Goal: Task Accomplishment & Management: Use online tool/utility

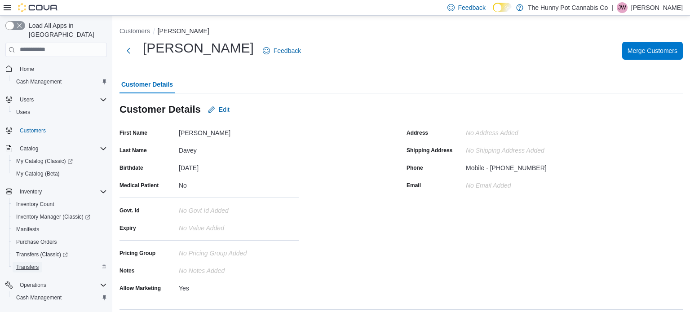
click at [29, 264] on span "Transfers" at bounding box center [27, 267] width 22 height 7
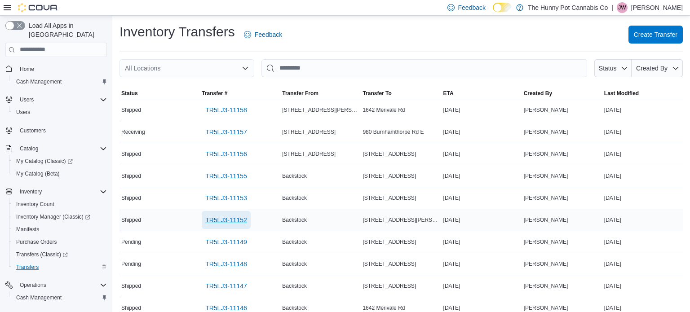
click at [236, 221] on span "TR5LJ3-11152" at bounding box center [226, 220] width 42 height 9
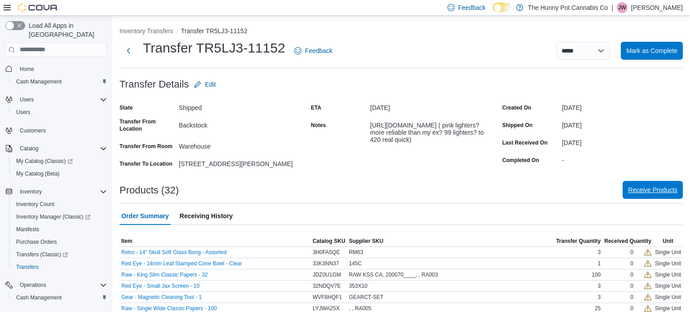
click at [645, 192] on span "Receive Products" at bounding box center [652, 190] width 49 height 9
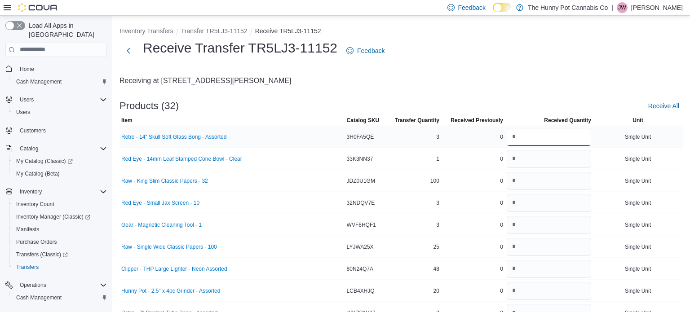
click at [516, 138] on input "number" at bounding box center [549, 137] width 84 height 18
type input "*"
click at [524, 159] on input "number" at bounding box center [549, 159] width 84 height 18
type input "*"
click at [525, 181] on input "number" at bounding box center [549, 181] width 84 height 18
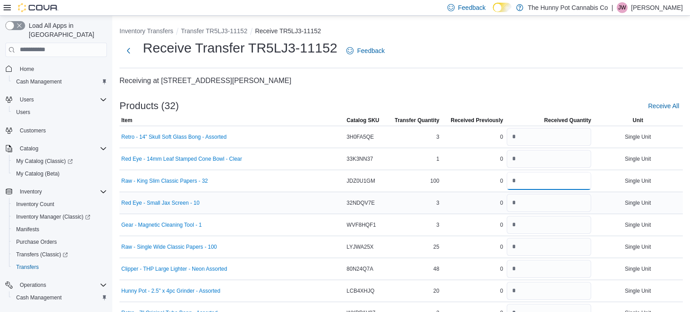
type input "***"
click at [526, 208] on input "number" at bounding box center [549, 203] width 84 height 18
type input "*"
click at [526, 225] on input "number" at bounding box center [549, 225] width 84 height 18
type input "*"
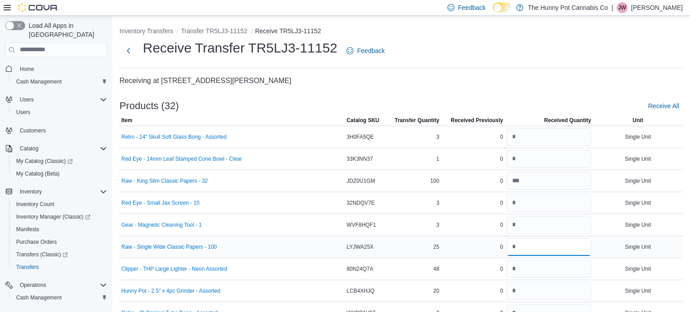
click at [529, 244] on input "number" at bounding box center [549, 247] width 84 height 18
type input "**"
click at [528, 270] on input "number" at bounding box center [549, 269] width 84 height 18
type input "**"
click at [527, 290] on input "number" at bounding box center [549, 291] width 84 height 18
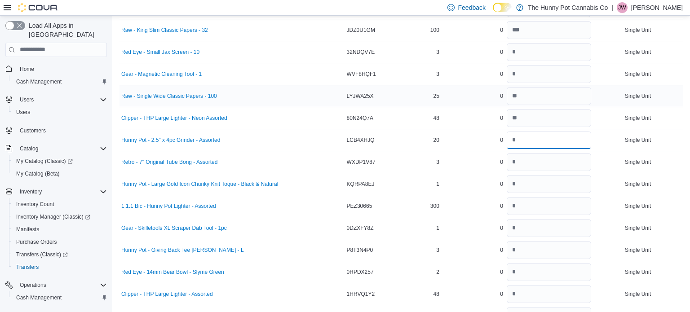
scroll to position [156, 0]
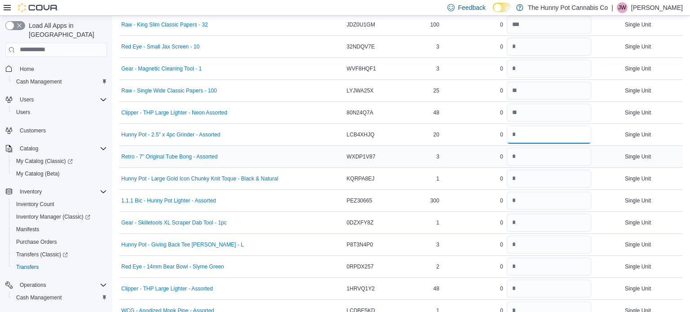
type input "**"
click at [513, 154] on input "number" at bounding box center [549, 157] width 84 height 18
type input "*"
click at [516, 178] on input "number" at bounding box center [549, 179] width 84 height 18
type input "*"
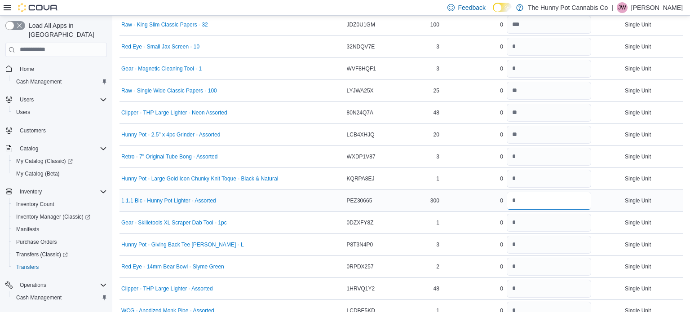
click at [517, 203] on input "number" at bounding box center [549, 201] width 84 height 18
type input "***"
click at [514, 222] on input "number" at bounding box center [549, 223] width 84 height 18
type input "*"
click at [526, 244] on input "number" at bounding box center [549, 245] width 84 height 18
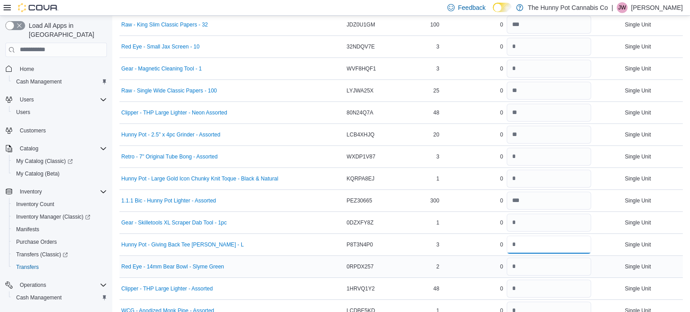
type input "*"
click at [528, 268] on input "number" at bounding box center [549, 267] width 84 height 18
type input "*"
click at [528, 289] on input "number" at bounding box center [549, 289] width 84 height 18
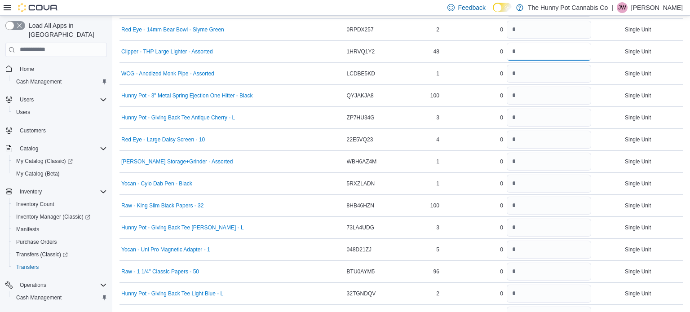
scroll to position [395, 0]
type input "**"
click at [513, 71] on input "number" at bounding box center [549, 73] width 84 height 18
type input "*"
click at [516, 89] on input "number" at bounding box center [549, 95] width 84 height 18
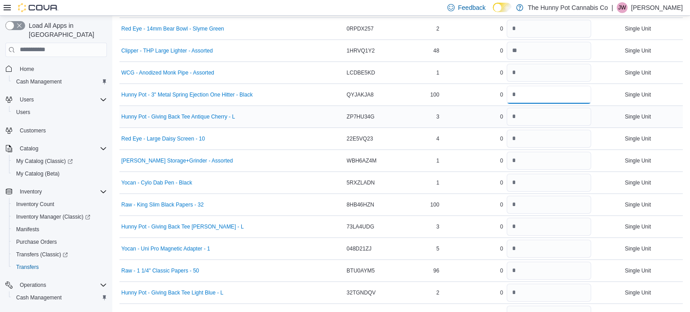
type input "***"
click at [519, 119] on input "number" at bounding box center [549, 117] width 84 height 18
type input "*"
click at [527, 139] on input "number" at bounding box center [549, 139] width 84 height 18
type input "*"
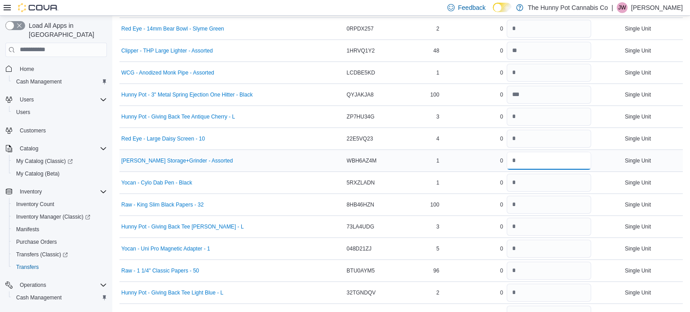
click at [528, 162] on input "number" at bounding box center [549, 161] width 84 height 18
type input "*"
click at [529, 184] on input "number" at bounding box center [549, 183] width 84 height 18
type input "*"
click at [529, 206] on input "number" at bounding box center [549, 205] width 84 height 18
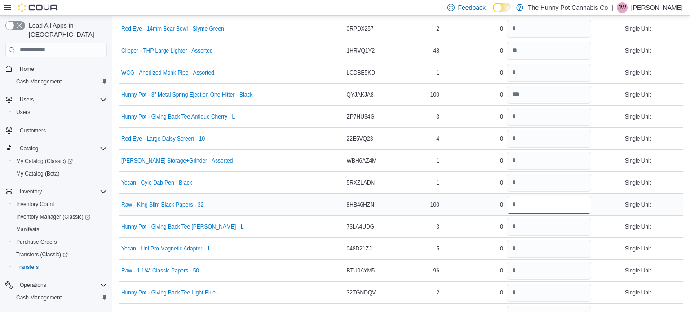
type input "***"
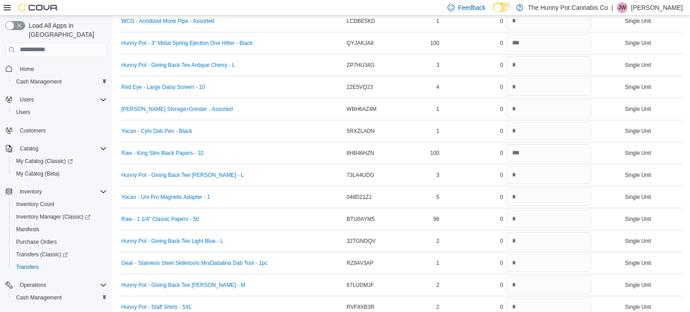
scroll to position [444, 0]
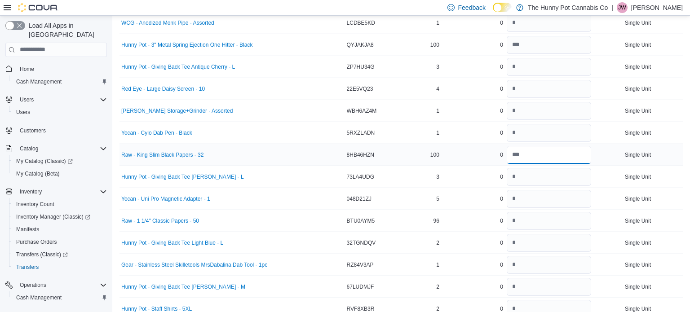
click at [518, 157] on input "number" at bounding box center [549, 155] width 84 height 18
click at [516, 175] on input "number" at bounding box center [549, 177] width 84 height 18
type input "*"
click at [514, 200] on input "number" at bounding box center [549, 199] width 84 height 18
type input "*"
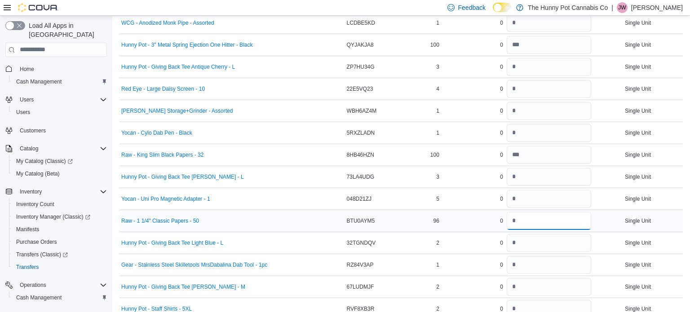
click at [516, 221] on input "number" at bounding box center [549, 221] width 84 height 18
type input "**"
click at [514, 241] on input "number" at bounding box center [549, 243] width 84 height 18
type input "*"
click at [513, 263] on input "number" at bounding box center [549, 265] width 84 height 18
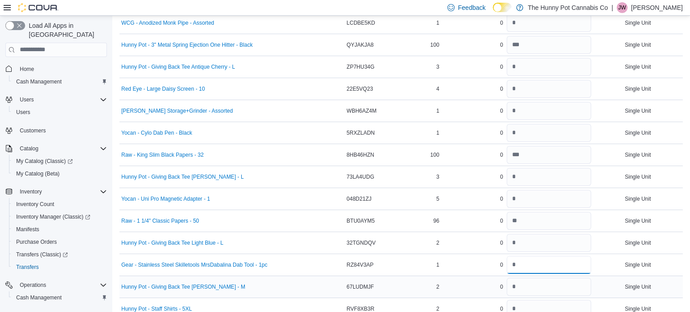
type input "*"
click at [517, 285] on input "number" at bounding box center [549, 287] width 84 height 18
type input "*"
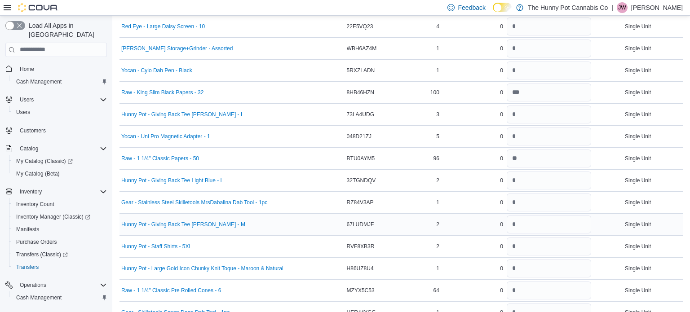
scroll to position [507, 0]
click at [513, 246] on input "number" at bounding box center [549, 247] width 84 height 18
type input "*"
click at [517, 266] on input "number" at bounding box center [549, 269] width 84 height 18
type input "*"
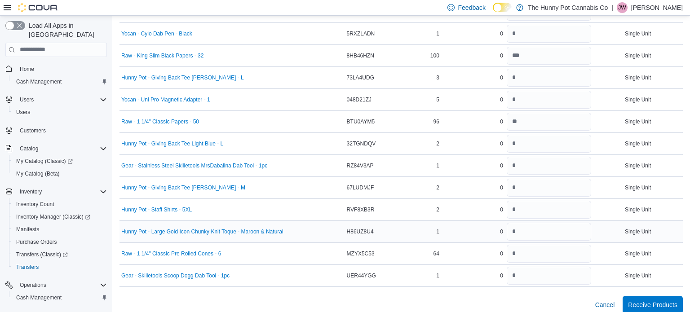
scroll to position [550, 0]
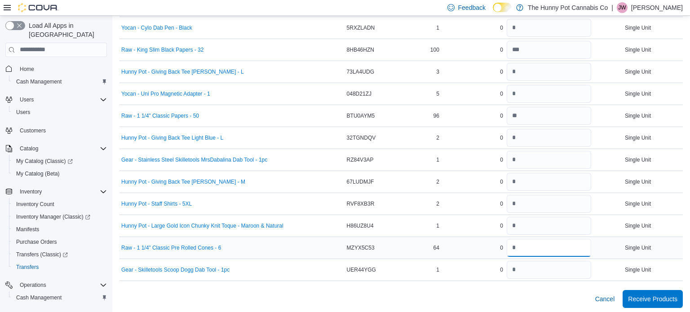
click at [539, 247] on input "number" at bounding box center [549, 248] width 84 height 18
type input "**"
click at [526, 268] on input "number" at bounding box center [549, 270] width 84 height 18
type input "*"
click at [655, 297] on span "Receive Products" at bounding box center [652, 298] width 49 height 9
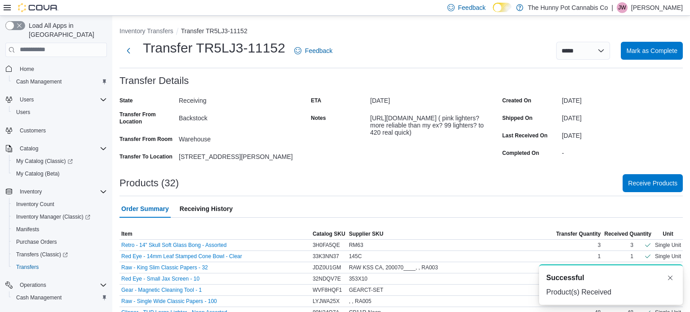
click at [461, 183] on div "Products (32) Receive Products" at bounding box center [401, 183] width 563 height 18
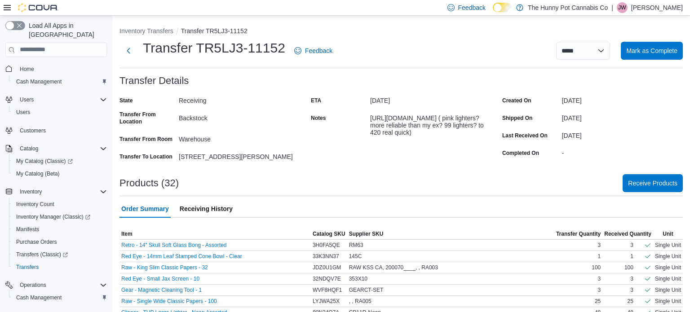
scroll to position [291, 0]
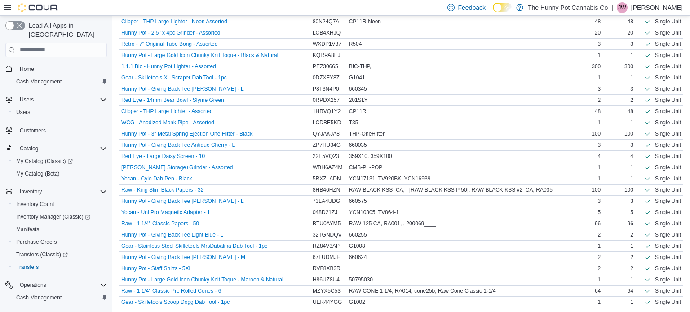
click at [643, 9] on p "James Williams" at bounding box center [657, 7] width 52 height 11
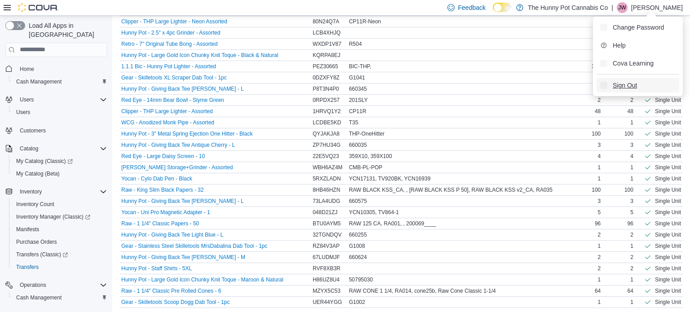
click at [625, 84] on span "Sign Out" at bounding box center [625, 85] width 24 height 9
